Goal: Find specific page/section: Find specific page/section

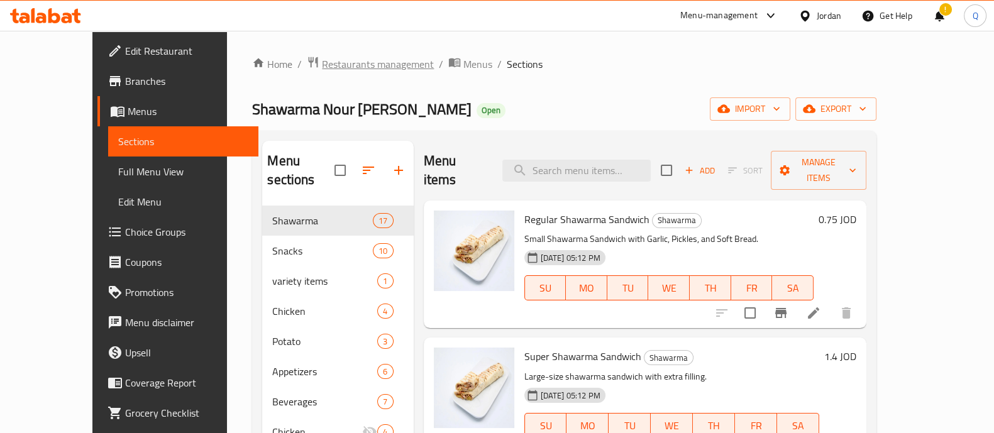
click at [322, 64] on span "Restaurants management" at bounding box center [378, 64] width 112 height 15
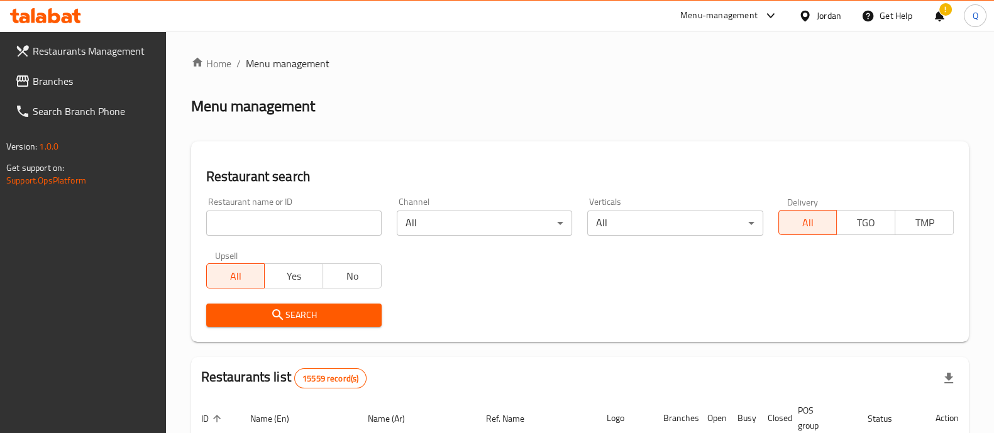
click at [336, 231] on input "search" at bounding box center [293, 223] width 175 height 25
click button "Search" at bounding box center [293, 315] width 175 height 23
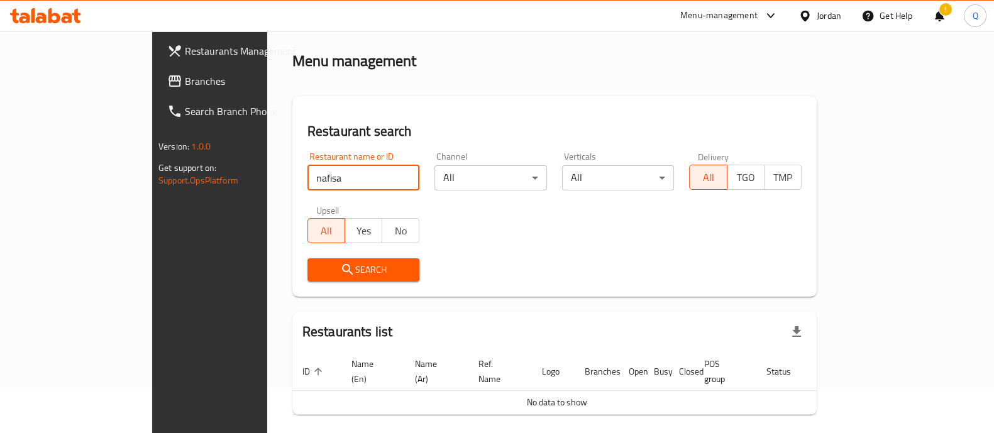
scroll to position [80, 0]
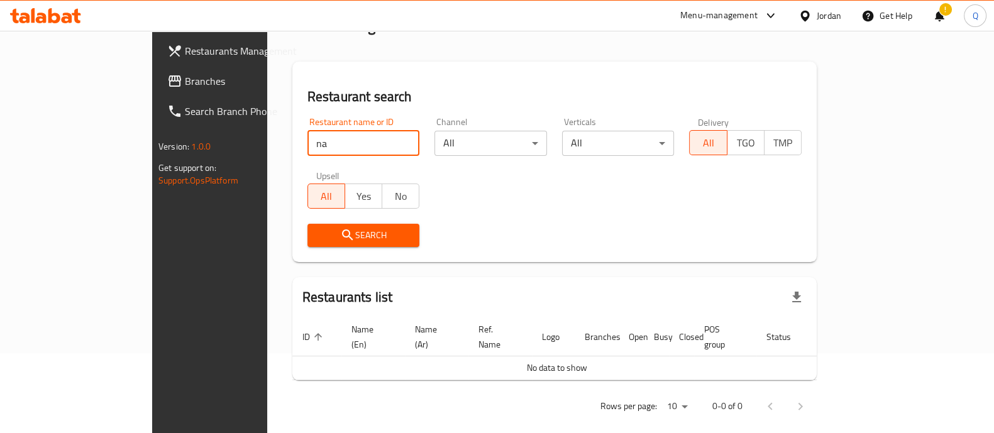
type input "n"
type input "نفيس"
click button "Search" at bounding box center [364, 235] width 113 height 23
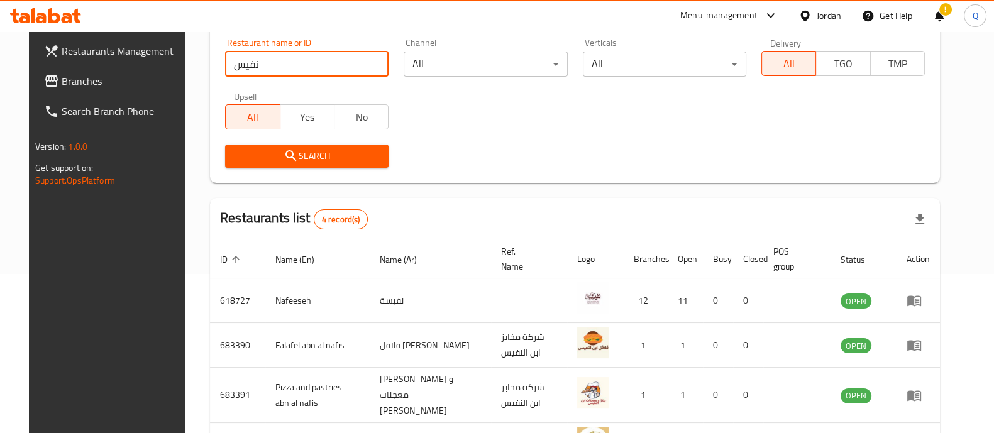
scroll to position [251, 0]
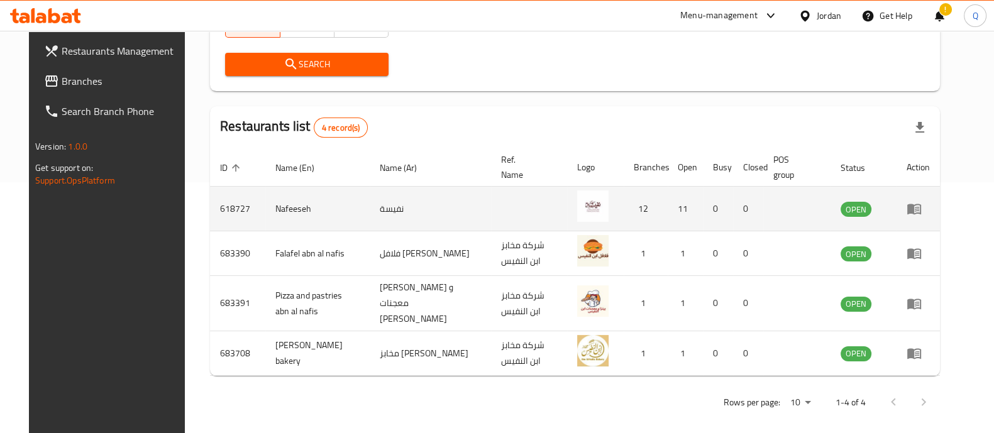
click at [922, 211] on icon "enhanced table" at bounding box center [914, 208] width 15 height 15
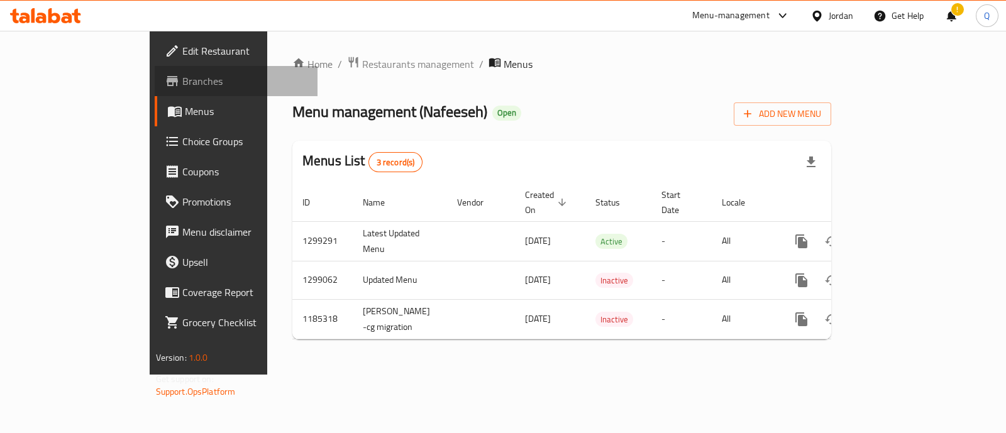
click at [182, 76] on span "Branches" at bounding box center [244, 81] width 125 height 15
